Goal: Information Seeking & Learning: Learn about a topic

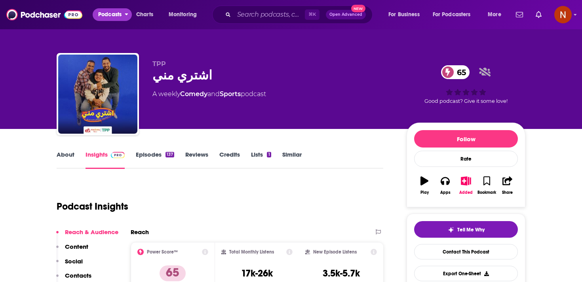
click at [113, 16] on span "Podcasts" at bounding box center [109, 14] width 23 height 11
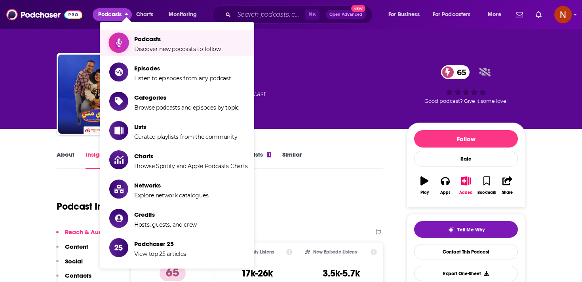
click at [129, 49] on link "Podcasts Discover new podcasts to follow" at bounding box center [178, 43] width 139 height 20
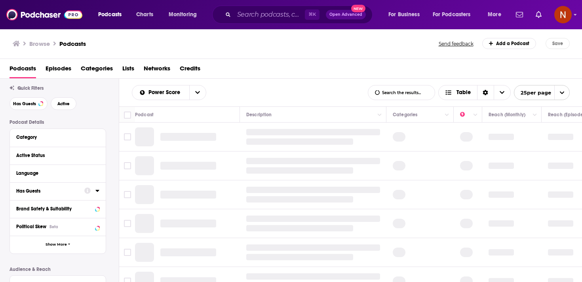
scroll to position [22, 0]
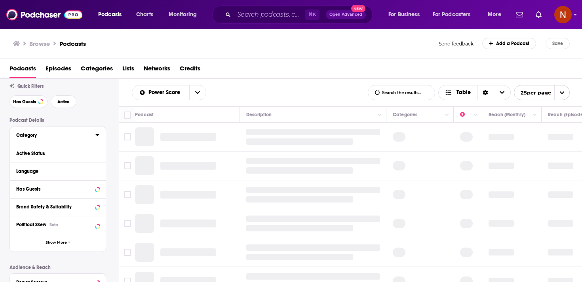
click at [97, 136] on icon at bounding box center [97, 135] width 4 height 2
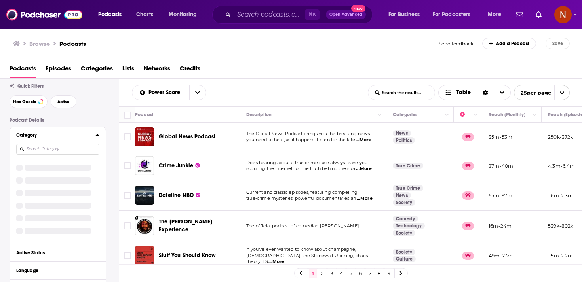
click at [86, 149] on input at bounding box center [57, 149] width 83 height 11
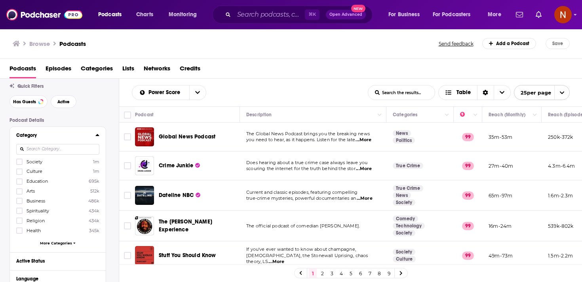
scroll to position [0, 0]
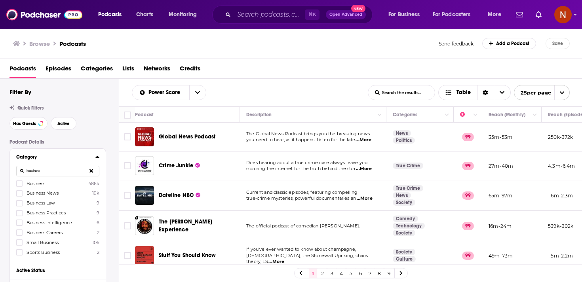
type input "busines"
click at [91, 171] on icon at bounding box center [91, 171] width 4 height 4
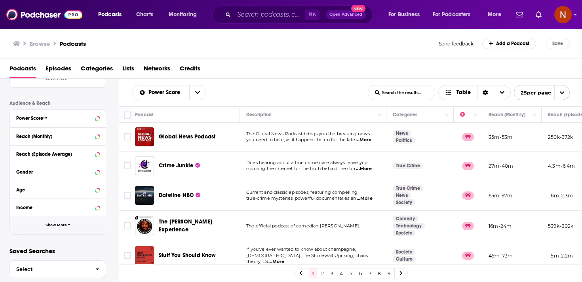
scroll to position [304, 0]
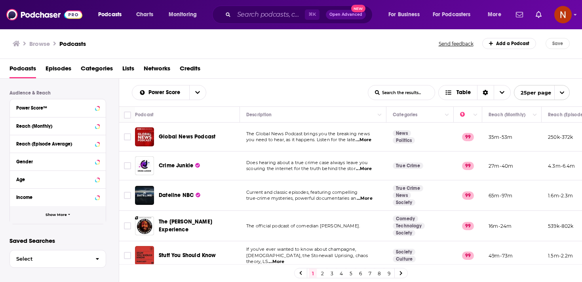
click at [84, 211] on button "Show More" at bounding box center [58, 215] width 96 height 18
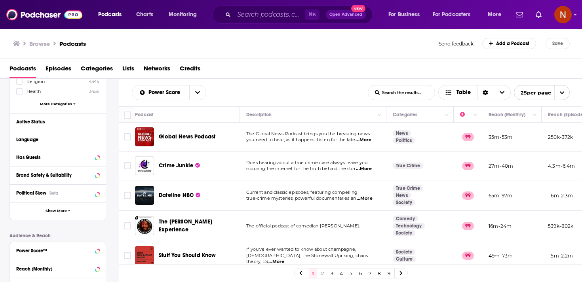
scroll to position [163, 0]
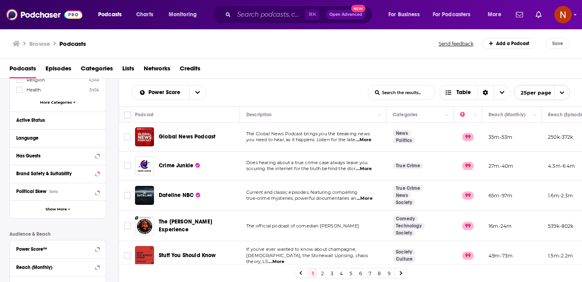
click at [100, 139] on div "Language" at bounding box center [58, 138] width 96 height 18
click at [99, 138] on icon at bounding box center [97, 138] width 4 height 6
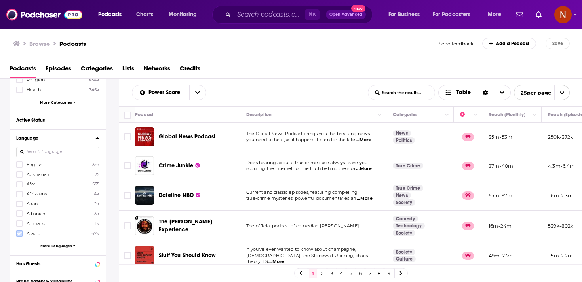
click at [20, 232] on icon at bounding box center [19, 233] width 5 height 5
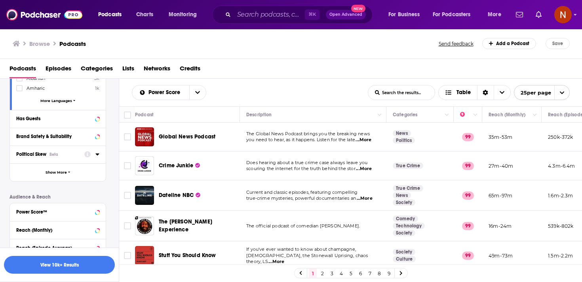
scroll to position [317, 0]
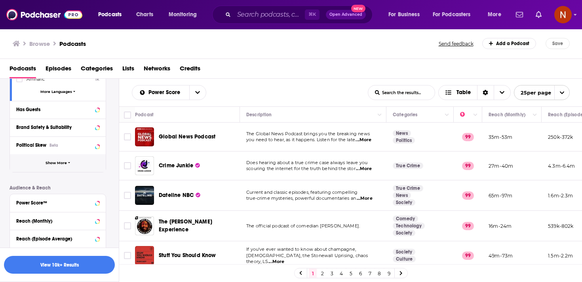
click at [75, 162] on button "Show More" at bounding box center [58, 163] width 96 height 18
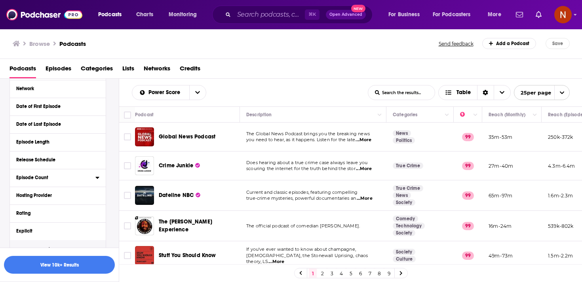
scroll to position [386, 0]
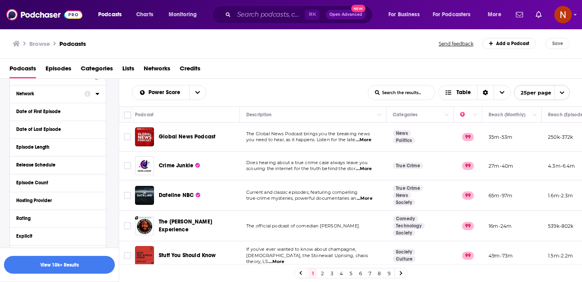
click at [98, 93] on icon at bounding box center [97, 94] width 4 height 6
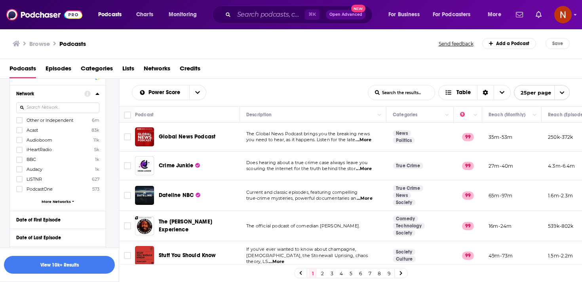
click at [91, 103] on div "Category Society 1m Culture 1m Education 695k Arts 512k Business 486k Spiritual…" at bounding box center [58, 67] width 97 height 610
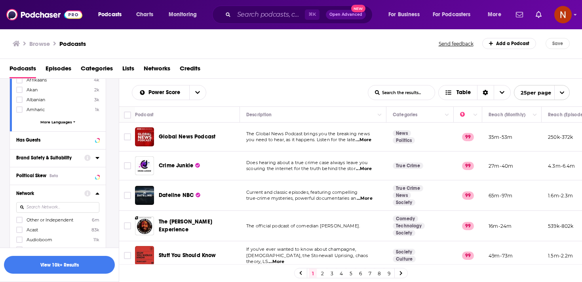
click at [49, 209] on input at bounding box center [57, 207] width 83 height 11
type input "simple"
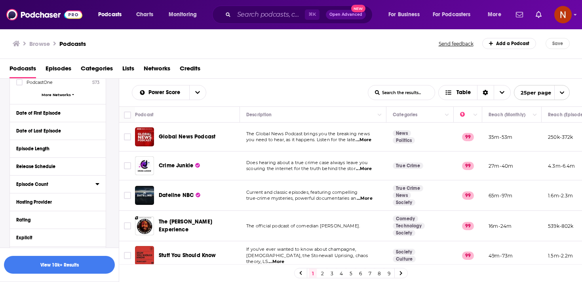
scroll to position [495, 0]
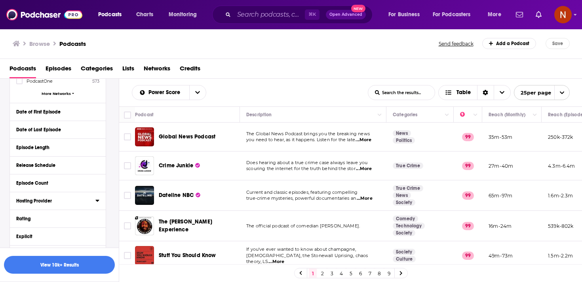
click at [97, 200] on icon at bounding box center [97, 201] width 4 height 2
click at [71, 211] on div at bounding box center [57, 215] width 83 height 18
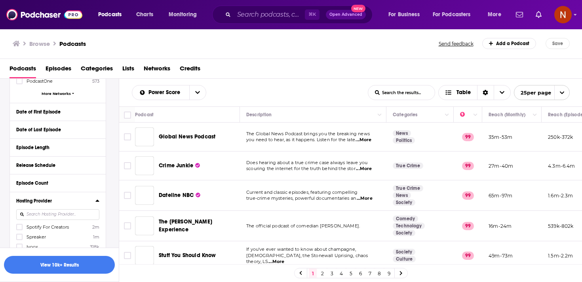
scroll to position [501, 0]
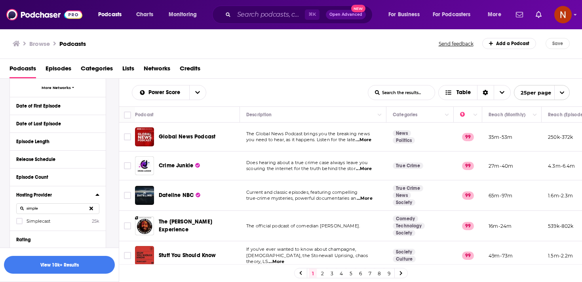
click at [44, 219] on span "Simplecast" at bounding box center [39, 222] width 24 height 6
click at [19, 224] on input "multiSelectOption-Simplecast-0" at bounding box center [19, 224] width 0 height 0
click at [53, 206] on input "simple" at bounding box center [57, 209] width 83 height 11
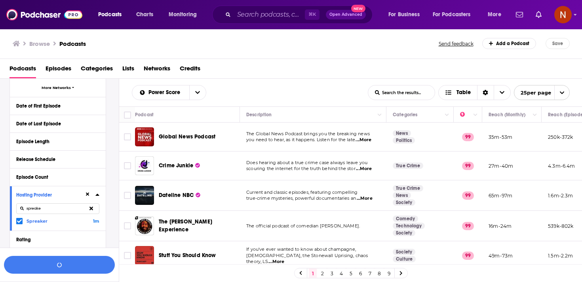
click at [46, 206] on input "spreake" at bounding box center [57, 209] width 83 height 11
type input "omn"
click at [19, 219] on icon at bounding box center [19, 221] width 5 height 5
click at [39, 207] on input "omn" at bounding box center [57, 209] width 83 height 11
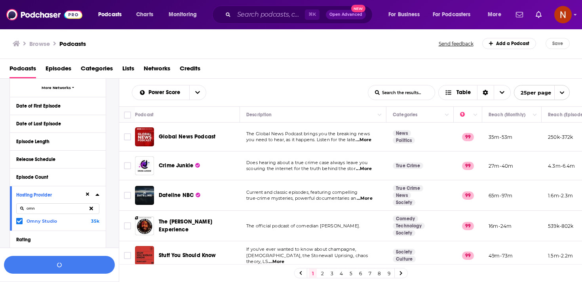
click at [39, 207] on input "omn" at bounding box center [57, 209] width 83 height 11
click at [18, 220] on icon at bounding box center [19, 221] width 5 height 5
click at [38, 210] on input "libs" at bounding box center [57, 209] width 83 height 11
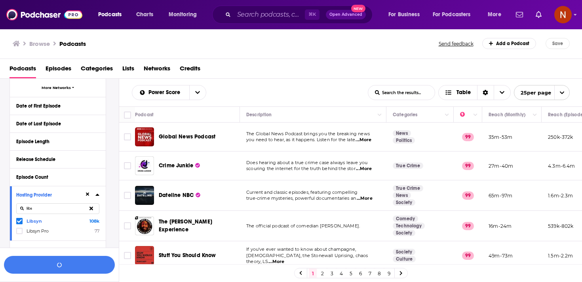
click at [38, 210] on input "libs" at bounding box center [57, 209] width 83 height 11
type input "audio"
click at [22, 218] on label at bounding box center [19, 221] width 6 height 6
click at [50, 204] on input "audio" at bounding box center [57, 209] width 83 height 11
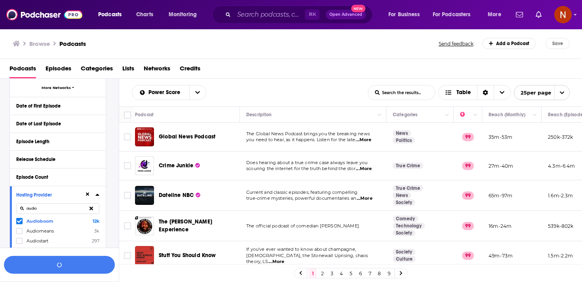
click at [50, 204] on input "audio" at bounding box center [57, 209] width 83 height 11
click at [91, 207] on icon at bounding box center [91, 209] width 4 height 4
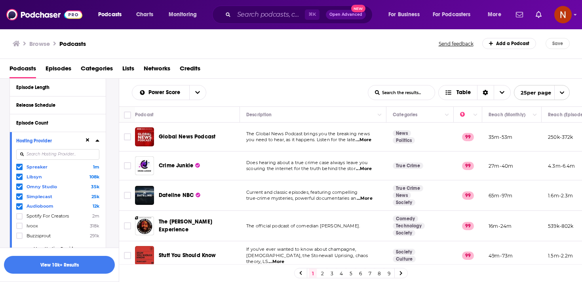
scroll to position [561, 0]
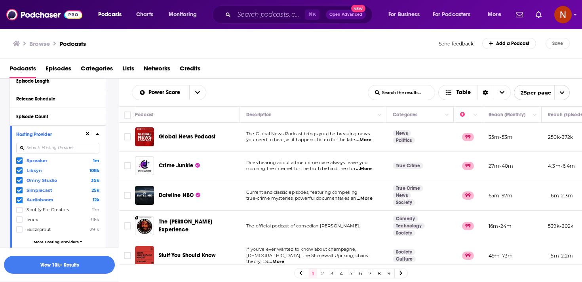
click at [74, 143] on input at bounding box center [57, 148] width 83 height 11
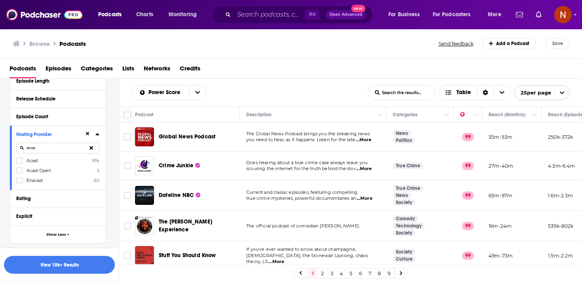
type input "acas"
click at [66, 160] on label "Acast 81k" at bounding box center [57, 161] width 83 height 7
click at [19, 163] on input "multiSelectOption-Acast-0" at bounding box center [19, 163] width 0 height 0
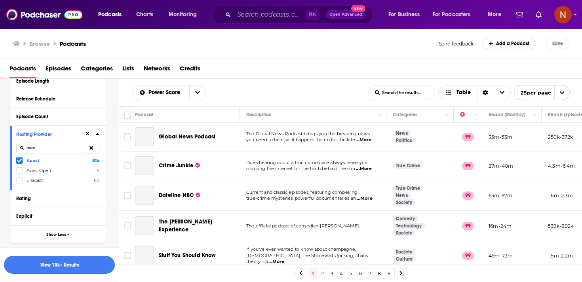
click at [72, 266] on button "View 10k+ Results" at bounding box center [59, 265] width 111 height 18
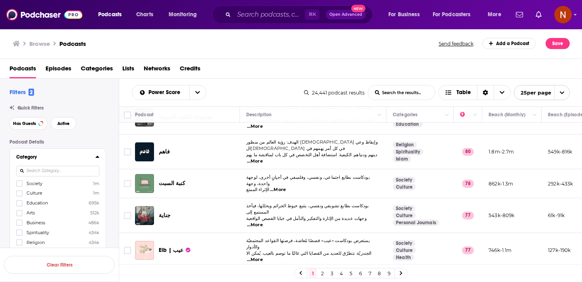
click at [68, 152] on button "Category" at bounding box center [55, 157] width 79 height 10
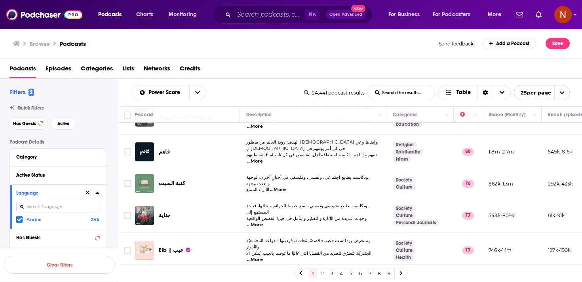
click at [402, 273] on icon at bounding box center [401, 273] width 3 height 5
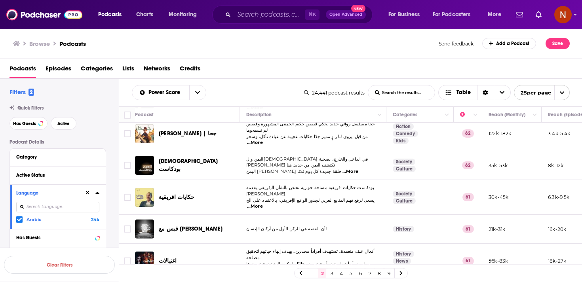
scroll to position [600, 0]
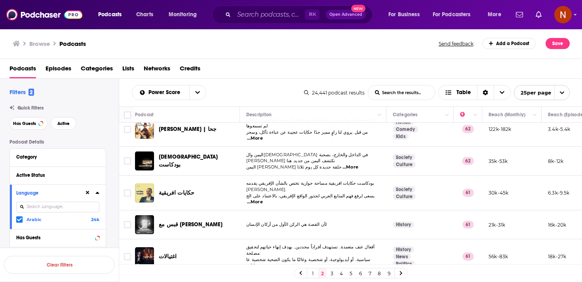
click at [403, 274] on link at bounding box center [401, 273] width 13 height 9
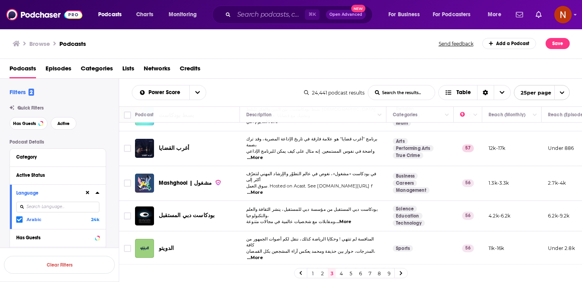
scroll to position [605, 0]
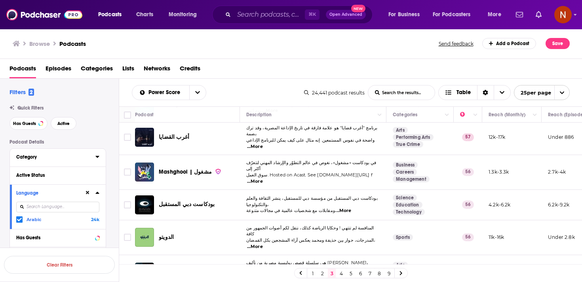
click at [96, 158] on icon at bounding box center [97, 157] width 4 height 6
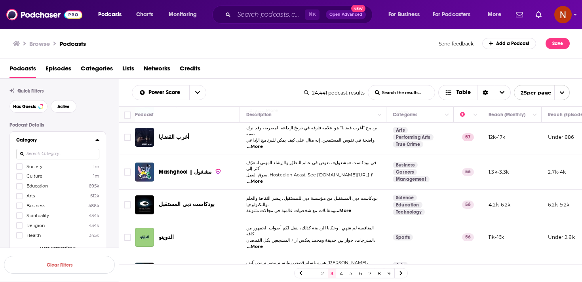
scroll to position [34, 0]
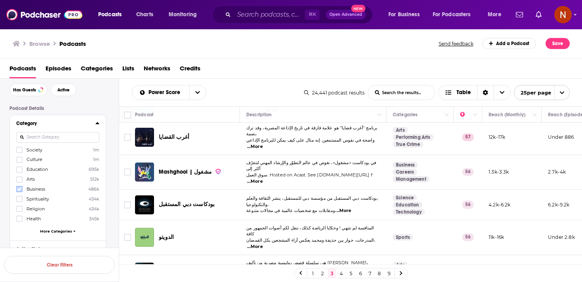
click at [21, 190] on icon at bounding box center [19, 189] width 5 height 5
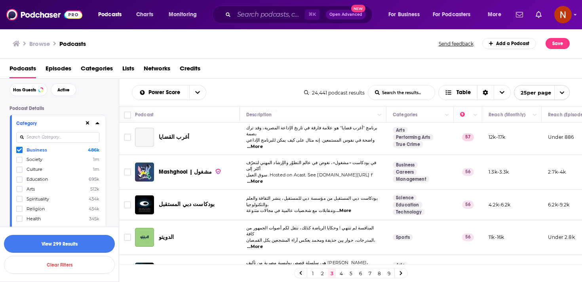
click at [86, 246] on button "View 299 Results" at bounding box center [59, 244] width 111 height 18
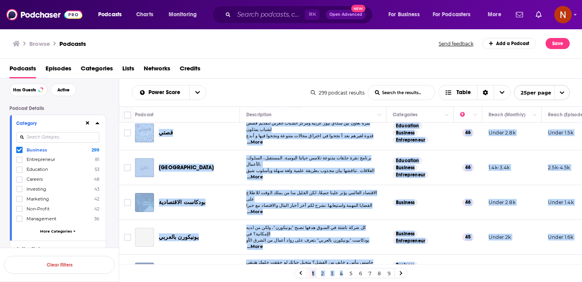
scroll to position [608, 0]
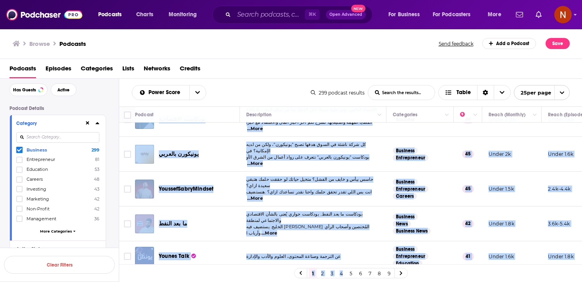
drag, startPoint x: 157, startPoint y: 160, endPoint x: 376, endPoint y: 257, distance: 239.3
copy tbody "El-Podcasters Welcome Podcasters! Listen to real conversations with influential…"
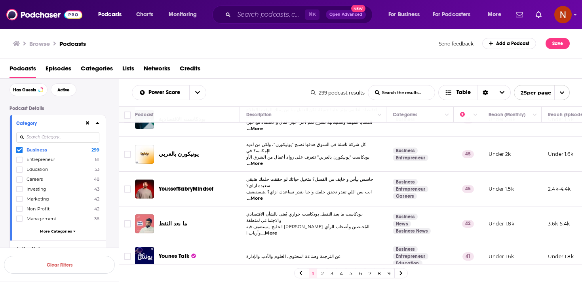
click at [229, 84] on div "Power Score List Search Input Search the results... Table 299 podcast results L…" at bounding box center [350, 93] width 463 height 28
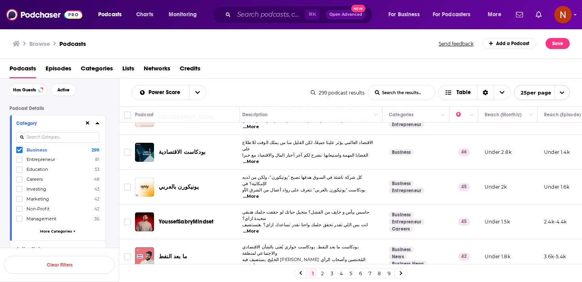
scroll to position [591, 4]
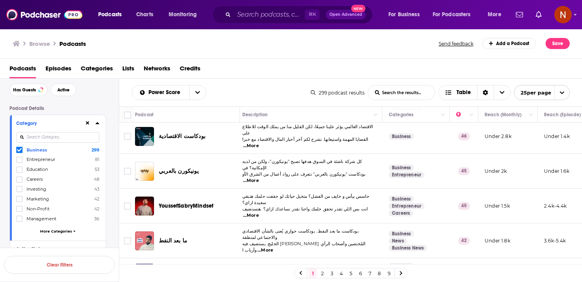
click at [323, 276] on link "2" at bounding box center [322, 274] width 8 height 10
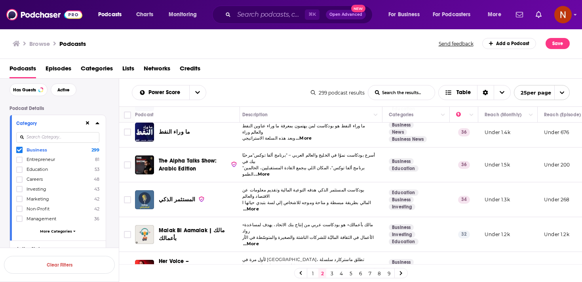
scroll to position [0, 4]
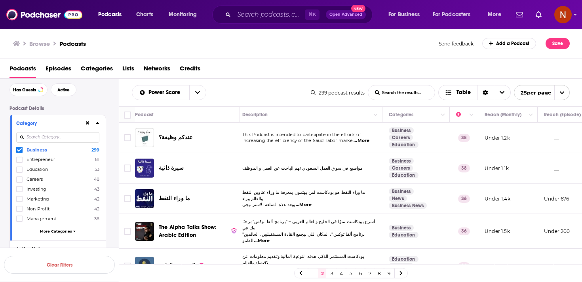
click at [17, 152] on icon at bounding box center [19, 150] width 5 height 5
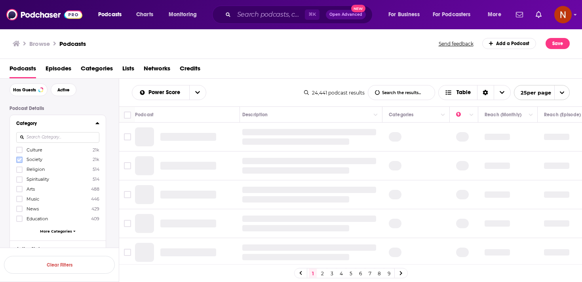
click at [21, 162] on icon at bounding box center [19, 160] width 5 height 5
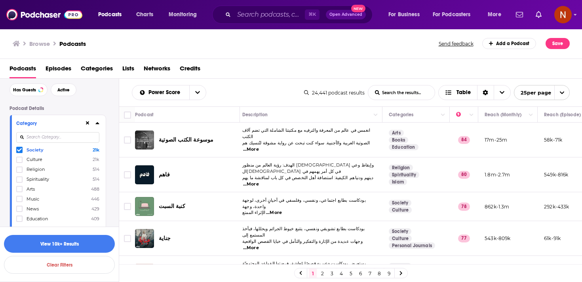
click at [19, 152] on icon at bounding box center [19, 150] width 5 height 5
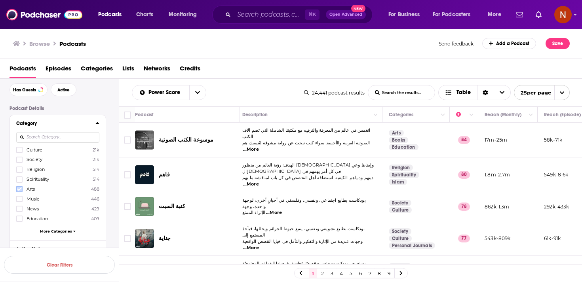
click at [19, 189] on icon at bounding box center [19, 189] width 5 height 5
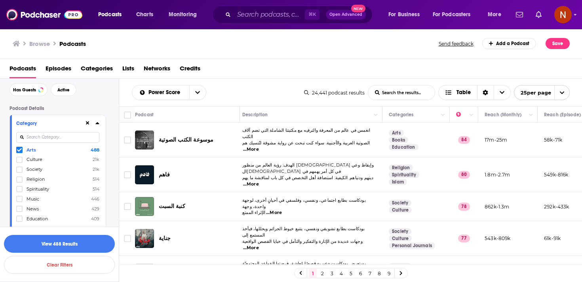
click at [18, 151] on icon at bounding box center [19, 150] width 5 height 4
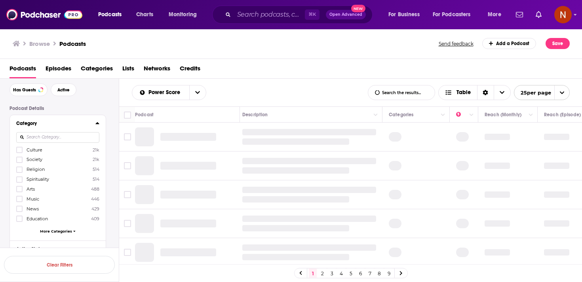
click at [32, 142] on input at bounding box center [57, 137] width 83 height 11
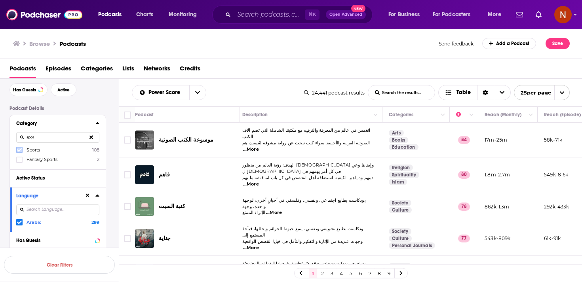
click at [19, 150] on icon at bounding box center [19, 150] width 5 height 5
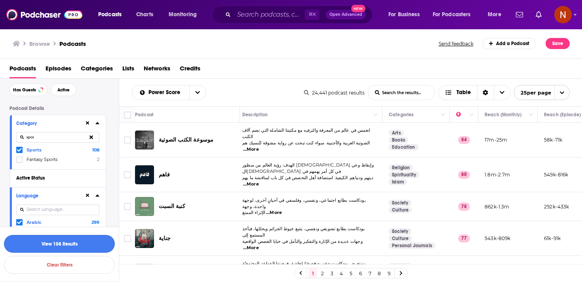
click at [63, 246] on button "View 108 Results" at bounding box center [59, 244] width 111 height 18
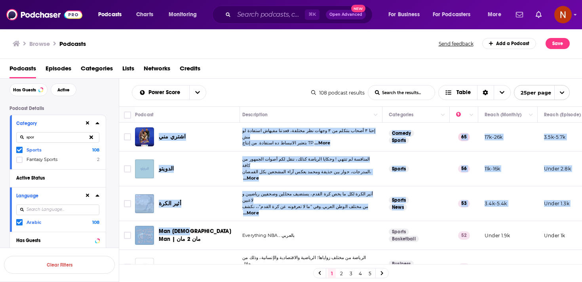
drag, startPoint x: 157, startPoint y: 131, endPoint x: 187, endPoint y: 219, distance: 93.2
click at [187, 226] on div "Man 2 Man | مان 2 مان" at bounding box center [200, 235] width 82 height 19
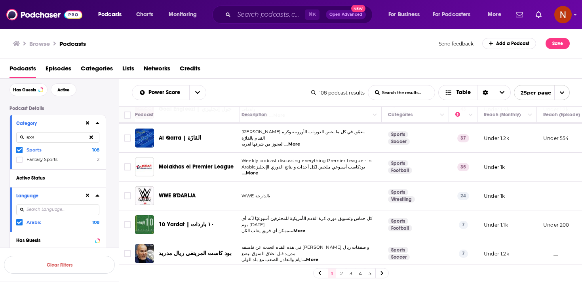
scroll to position [252, 5]
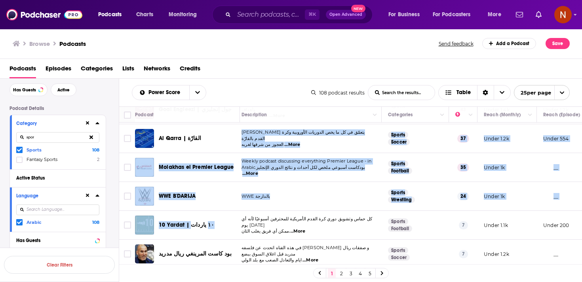
drag, startPoint x: 207, startPoint y: 213, endPoint x: 171, endPoint y: 133, distance: 86.8
click at [171, 133] on tbody "اشتري مني إحنا ٣ أصحاب بنتكلم من ٣ وجهات نظر مختلفة، قعدتنا مفيهاش استفادة لو م…" at bounding box center [412, 261] width 596 height 781
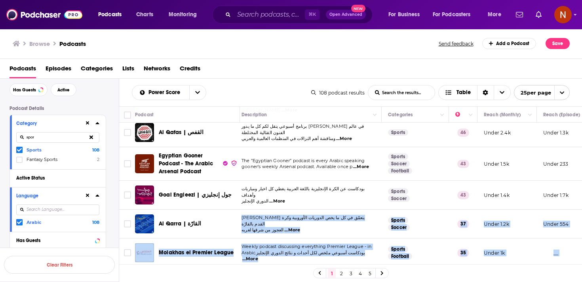
scroll to position [0, 5]
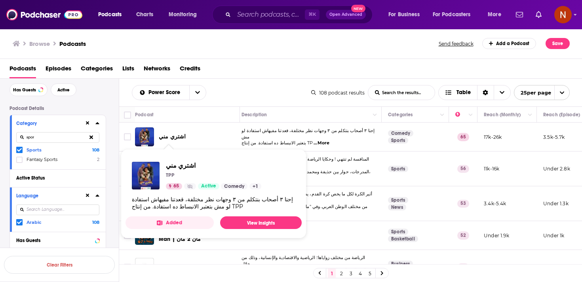
drag, startPoint x: 364, startPoint y: 216, endPoint x: 159, endPoint y: 135, distance: 220.4
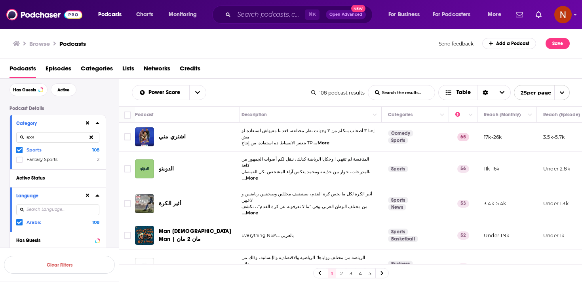
copy tbody "اشتري مني إحنا ٣ أصحاب بنتكلم من ٣ وجهات نظر مختلفة، قعدتنا مفيهاش استفادة لو م…"
click at [16, 151] on div "Category spor Sports 108 Fantasy Sports 2" at bounding box center [58, 142] width 96 height 54
click at [19, 151] on icon at bounding box center [19, 150] width 5 height 4
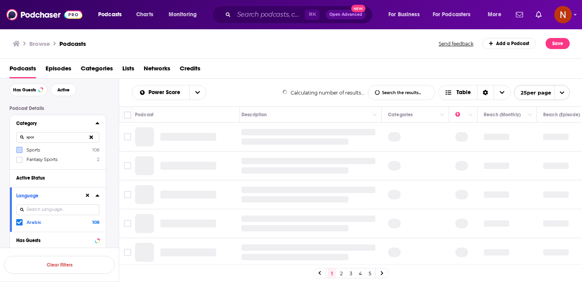
click at [35, 141] on input "spor" at bounding box center [57, 137] width 83 height 11
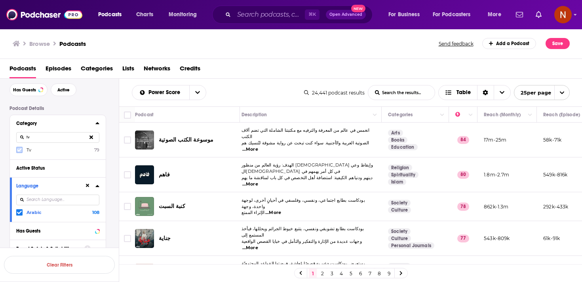
type input "tv"
click at [18, 153] on label at bounding box center [19, 150] width 6 height 6
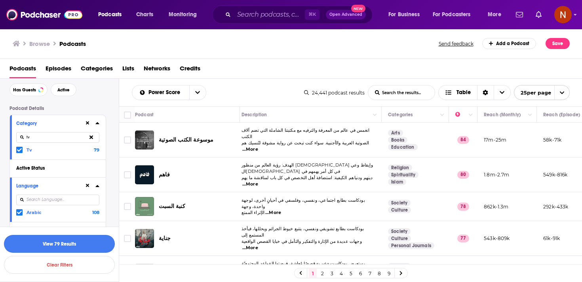
click at [64, 246] on button "View 79 Results" at bounding box center [59, 244] width 111 height 18
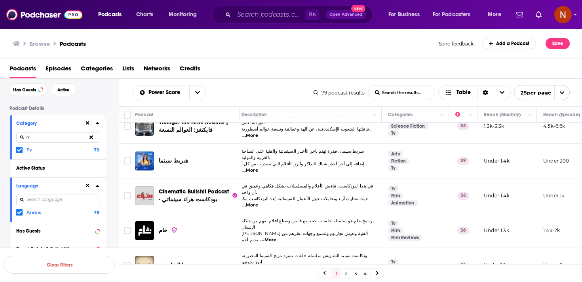
scroll to position [114, 5]
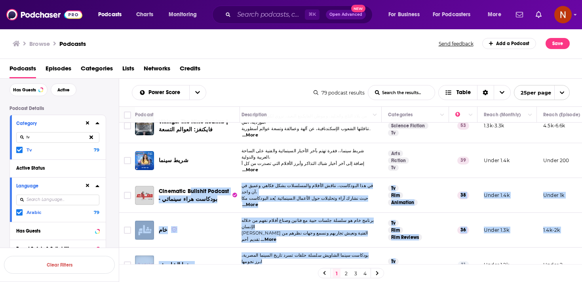
drag, startPoint x: 421, startPoint y: 244, endPoint x: 190, endPoint y: 167, distance: 242.5
click at [190, 186] on div "Cinematic Bullshit Podcast - بودكاست هراء سينمائي" at bounding box center [200, 195] width 82 height 19
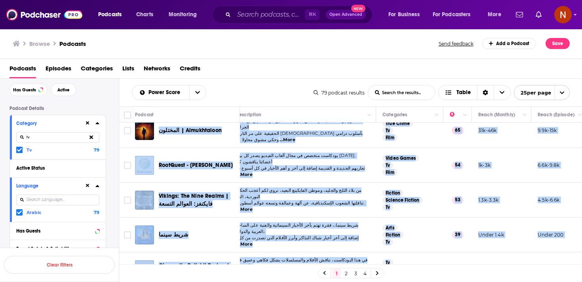
scroll to position [0, 10]
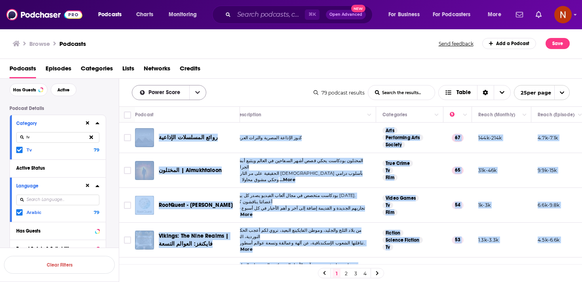
drag, startPoint x: 426, startPoint y: 218, endPoint x: 139, endPoint y: 100, distance: 310.0
copy tbody "روائع المسلسلات الإذاعية كنوز الإذاعة المصرية والتراث العربي Arts Performing Ar…"
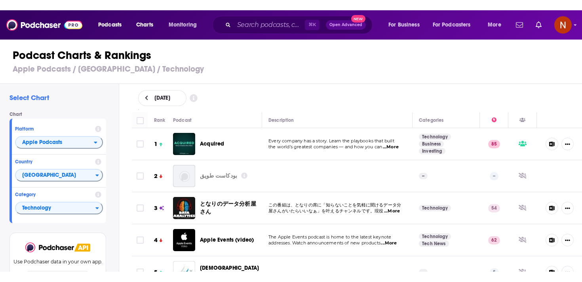
scroll to position [925, 0]
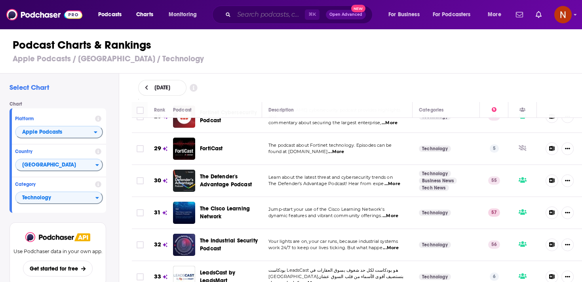
click at [252, 15] on input "Search podcasts, credits, & more..." at bounding box center [269, 14] width 71 height 13
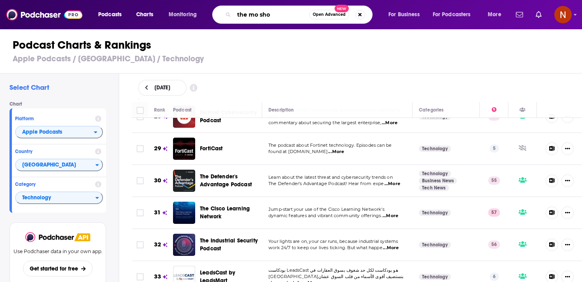
type input "the mo show"
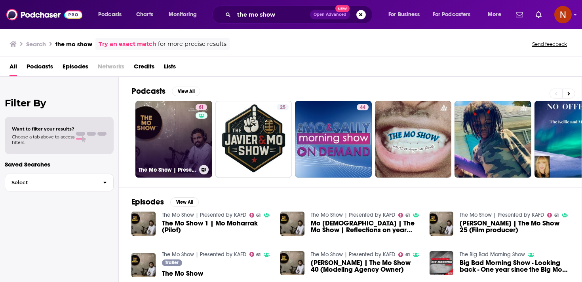
click at [190, 141] on link "61 The Mo Show | Presented by KAFD" at bounding box center [173, 139] width 77 height 77
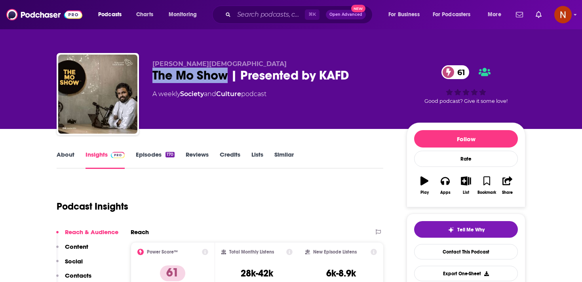
drag, startPoint x: 148, startPoint y: 76, endPoint x: 226, endPoint y: 75, distance: 78.0
click at [227, 75] on div "Mohammed Islam The Mo Show | Presented by KAFD 61 A weekly Society and Culture …" at bounding box center [291, 96] width 469 height 86
copy h2 "The Mo Show"
click at [158, 157] on link "Episodes 170" at bounding box center [155, 160] width 39 height 18
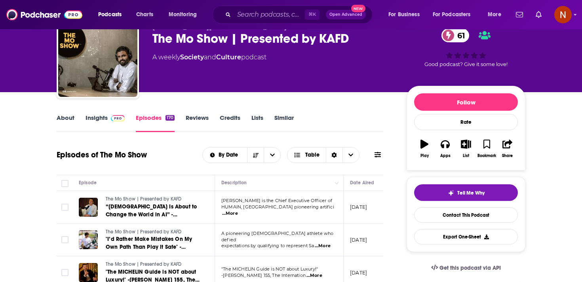
scroll to position [24, 0]
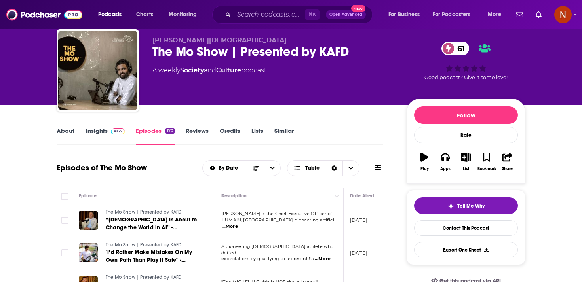
click at [179, 51] on div "The Mo Show | Presented by KAFD 61" at bounding box center [273, 51] width 242 height 15
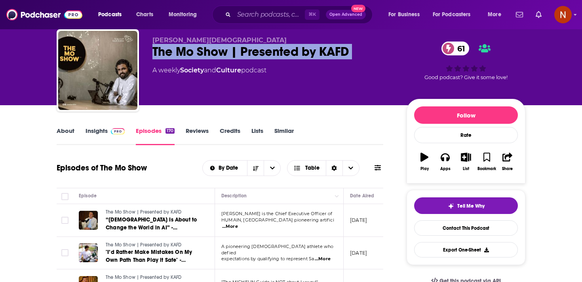
click at [179, 51] on div "The Mo Show | Presented by KAFD 61" at bounding box center [273, 51] width 242 height 15
copy div "The Mo Show | Presented by KAFD 61"
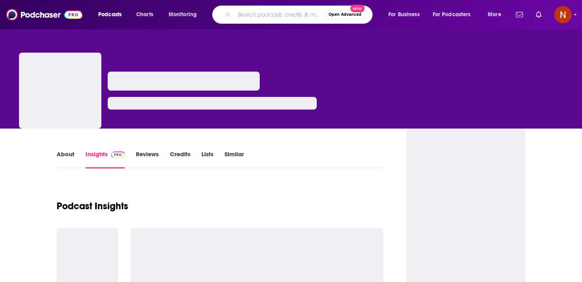
click at [257, 15] on input "Search podcasts, credits, & more..." at bounding box center [279, 14] width 91 height 13
type input "the mo show"
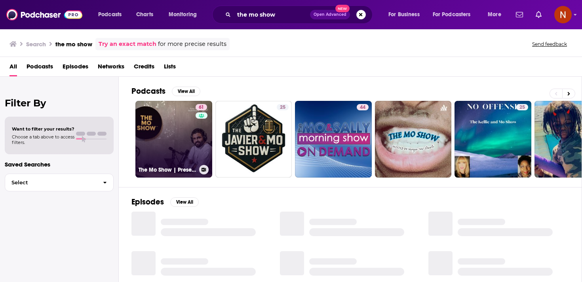
click at [183, 135] on link "61 The Mo Show | Presented by KAFD" at bounding box center [173, 139] width 77 height 77
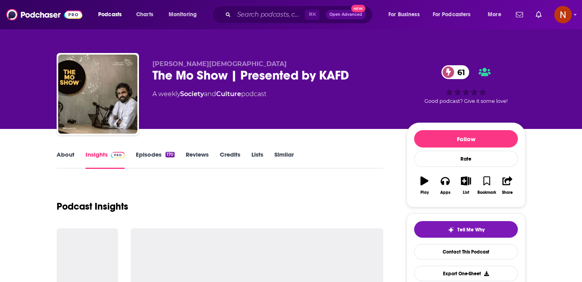
click at [184, 70] on div "The Mo Show | Presented by KAFD 61" at bounding box center [273, 75] width 242 height 15
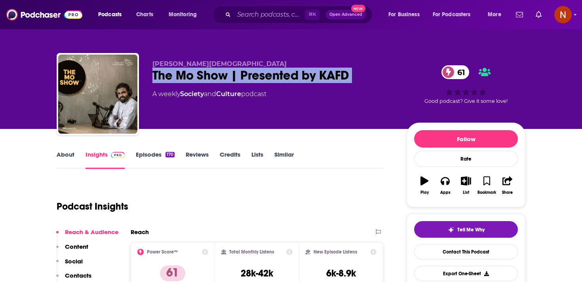
click at [184, 70] on div "The Mo Show | Presented by KAFD 61" at bounding box center [273, 75] width 242 height 15
copy div "The Mo Show | Presented by KAFD 61"
click at [157, 76] on div "The Mo Show | Presented by KAFD 61" at bounding box center [273, 75] width 242 height 15
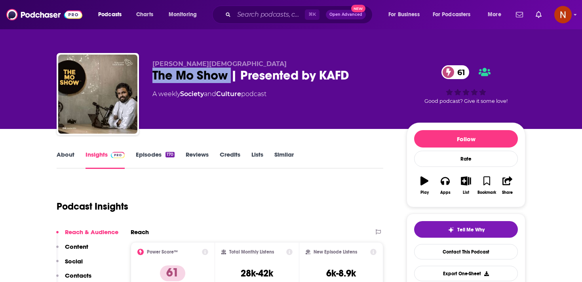
drag, startPoint x: 155, startPoint y: 76, endPoint x: 230, endPoint y: 77, distance: 74.8
click at [230, 77] on div "The Mo Show | Presented by KAFD 61" at bounding box center [273, 75] width 242 height 15
copy h2 "The Mo Show"
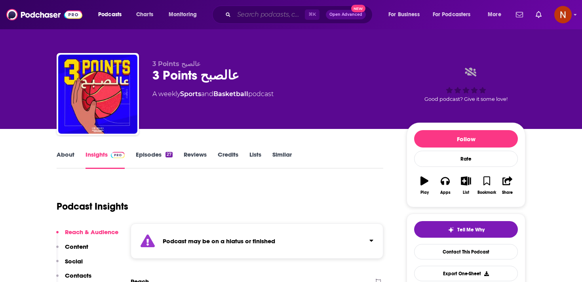
click at [255, 17] on input "Search podcasts, credits, & more..." at bounding box center [269, 14] width 71 height 13
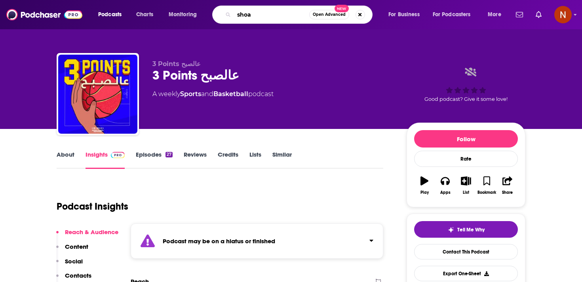
type input "shoat"
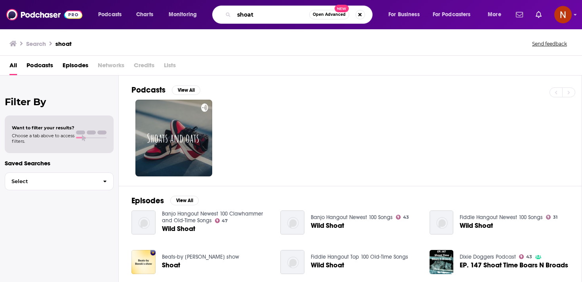
click at [238, 14] on input "shoat" at bounding box center [271, 14] width 75 height 13
paste input "شوط"
type input "شوط"
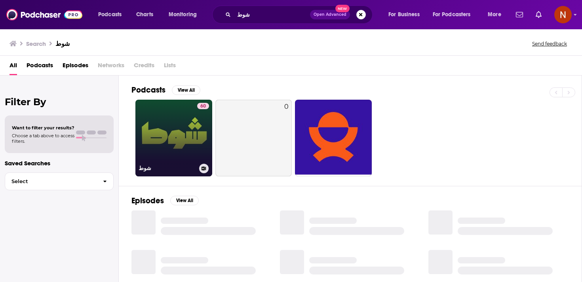
click at [199, 129] on div "60" at bounding box center [203, 133] width 12 height 61
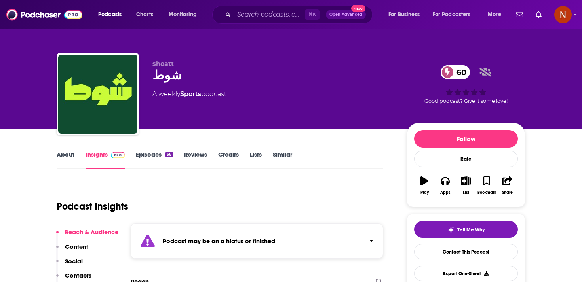
click at [156, 77] on div "شوط 60" at bounding box center [273, 75] width 242 height 15
copy h2 "شوط"
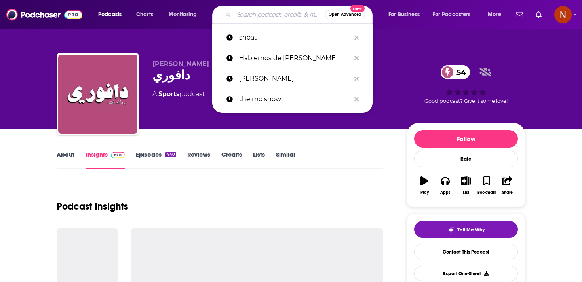
click at [248, 18] on input "Search podcasts, credits, & more..." at bounding box center [279, 14] width 91 height 13
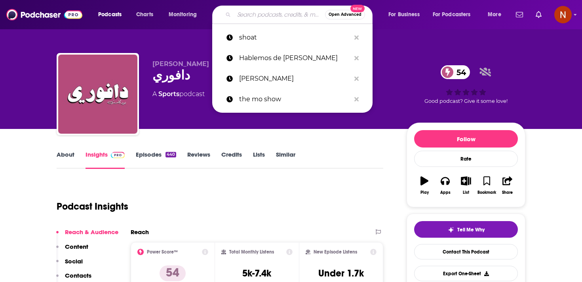
paste input "شوط"
type input "شوط"
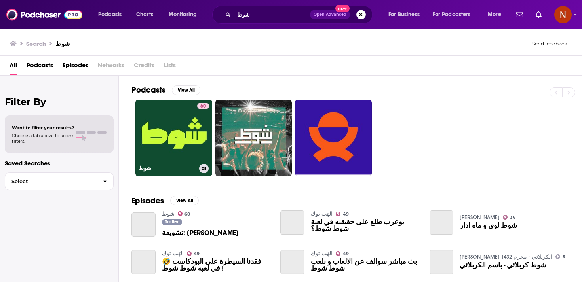
click at [167, 130] on link "60 شوط" at bounding box center [173, 138] width 77 height 77
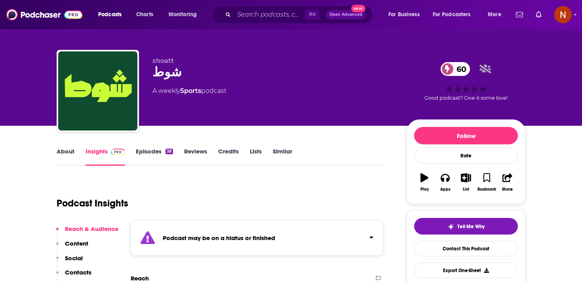
scroll to position [2, 0]
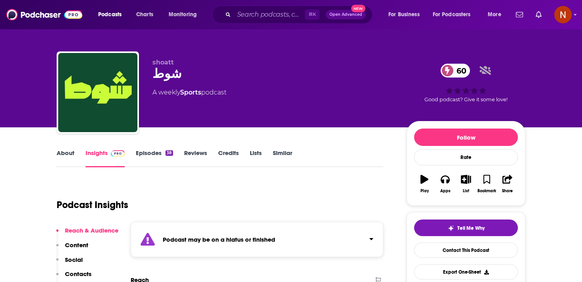
click at [162, 70] on div "شوط 60" at bounding box center [273, 73] width 242 height 15
copy h2 "شوط"
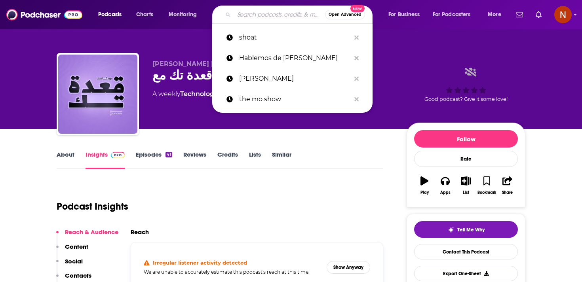
click at [266, 17] on input "Search podcasts, credits, & more..." at bounding box center [279, 14] width 91 height 13
paste input "شخصية"
type input "شخصية"
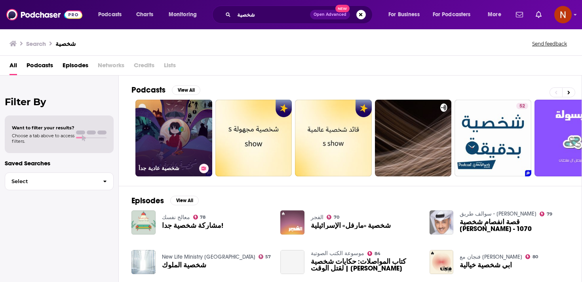
click at [171, 118] on link "شخصية عادية جداً" at bounding box center [173, 138] width 77 height 77
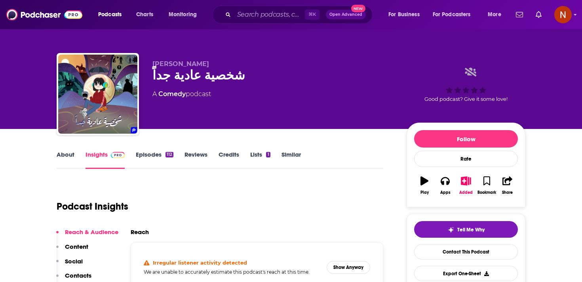
click at [333, 192] on div "Podcast Insights" at bounding box center [217, 202] width 320 height 40
click at [186, 82] on div "شخصية عادية جداً" at bounding box center [273, 75] width 242 height 15
copy div "شخصية عادية جداً"
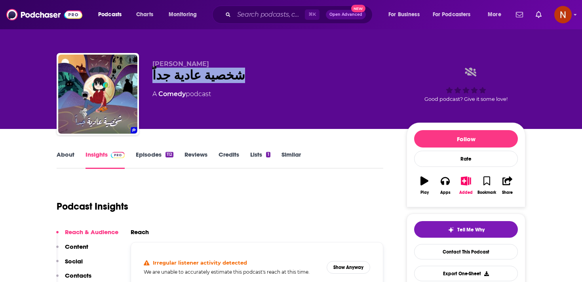
copy div "شخصية عادية جداً"
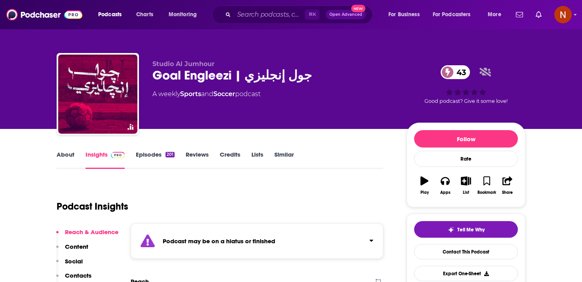
scroll to position [56, 0]
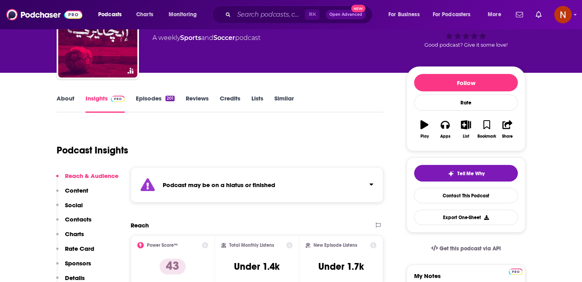
click at [195, 190] on div "Podcast may be on a hiatus or finished" at bounding box center [257, 184] width 253 height 35
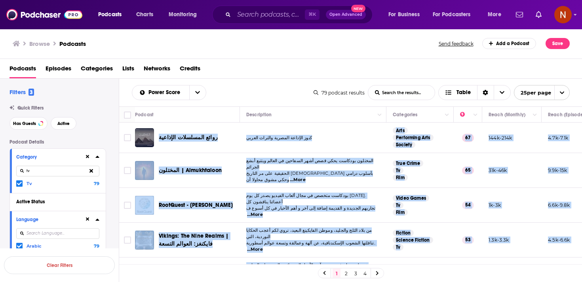
scroll to position [0, 10]
